Goal: Task Accomplishment & Management: Use online tool/utility

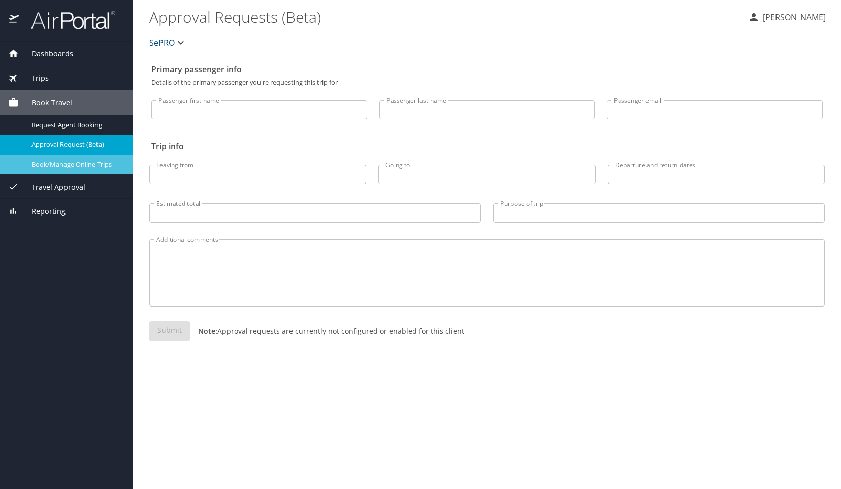
click at [49, 159] on span "Book/Manage Online Trips" at bounding box center [75, 164] width 89 height 10
